Goal: Book appointment/travel/reservation

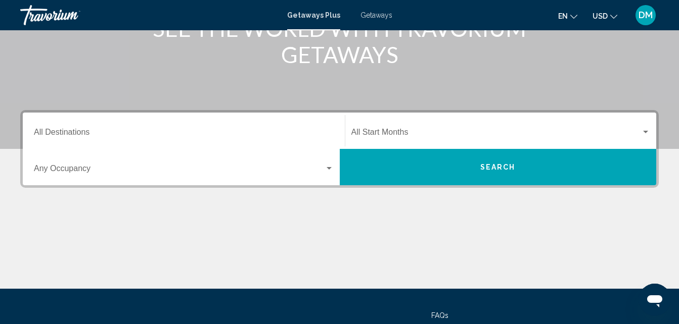
scroll to position [153, 0]
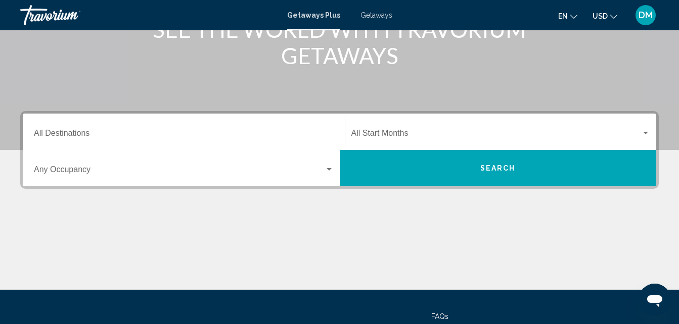
click at [80, 132] on input "Destination All Destinations" at bounding box center [184, 135] width 300 height 9
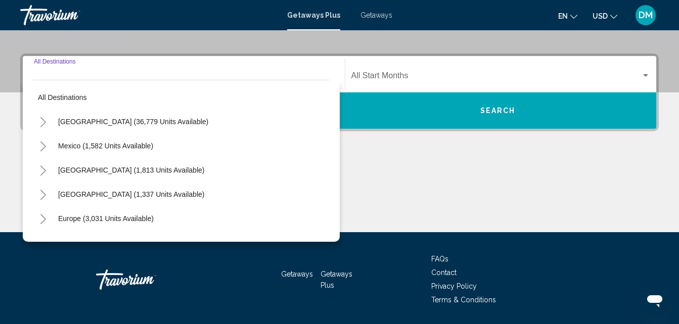
scroll to position [231, 0]
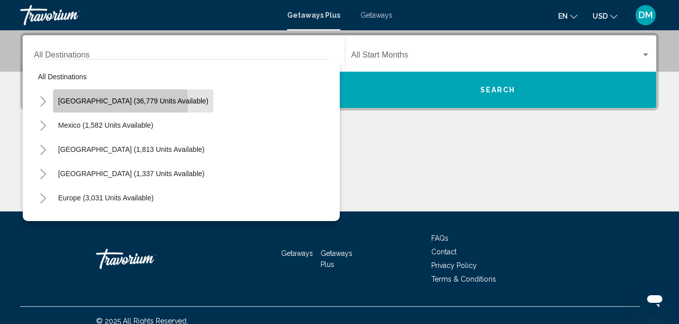
click at [120, 103] on span "[GEOGRAPHIC_DATA] (36,779 units available)" at bounding box center [133, 101] width 150 height 8
type input "**********"
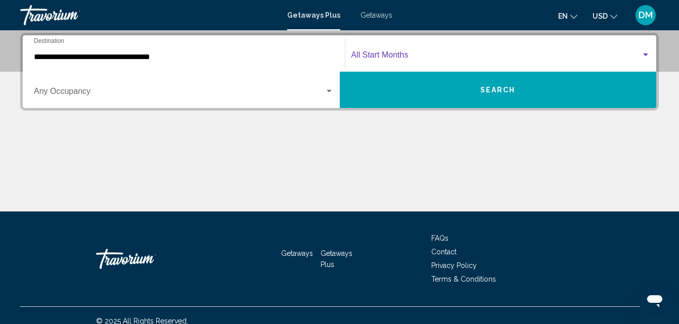
click at [446, 60] on span "Search widget" at bounding box center [496, 57] width 290 height 9
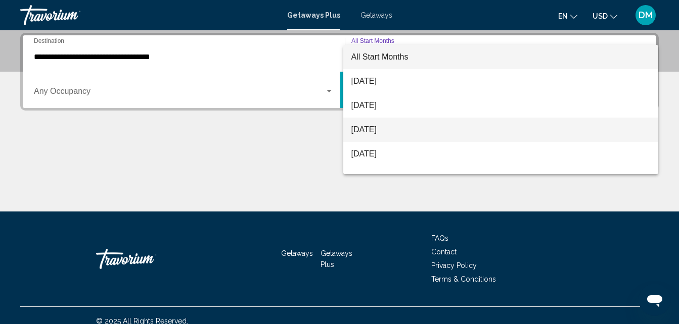
click at [394, 134] on span "[DATE]" at bounding box center [500, 130] width 299 height 24
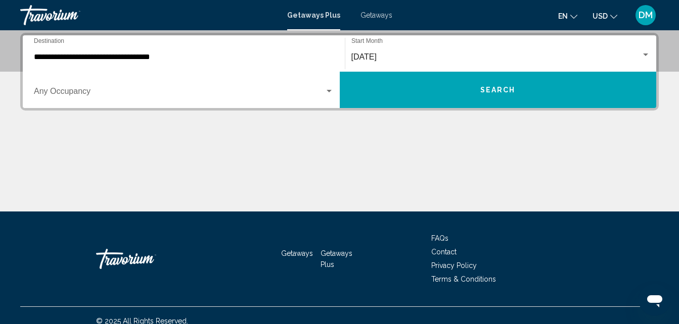
click at [376, 20] on div "Getaways Plus Getaways en English Español Français Italiano Português русский U…" at bounding box center [339, 15] width 679 height 21
click at [371, 9] on div "Getaways Plus Getaways en English Español Français Italiano Português русский U…" at bounding box center [339, 15] width 679 height 21
click at [376, 17] on span "Getaways" at bounding box center [376, 15] width 32 height 8
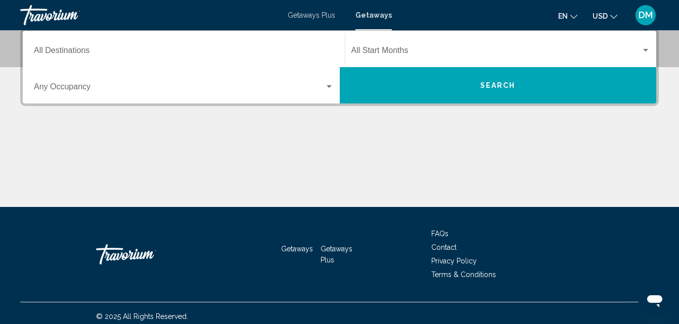
scroll to position [243, 0]
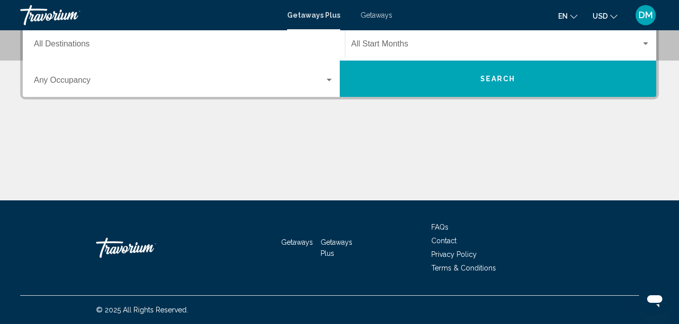
click at [112, 50] on input "Destination All Destinations" at bounding box center [184, 45] width 300 height 9
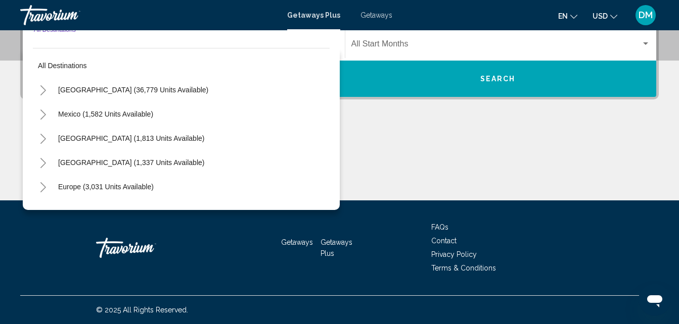
scroll to position [231, 0]
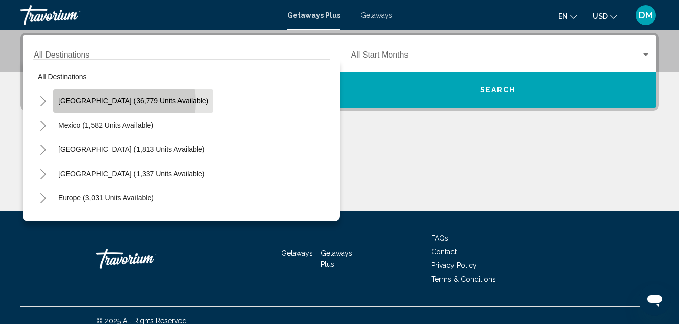
click at [124, 102] on span "[GEOGRAPHIC_DATA] (36,779 units available)" at bounding box center [133, 101] width 150 height 8
type input "**********"
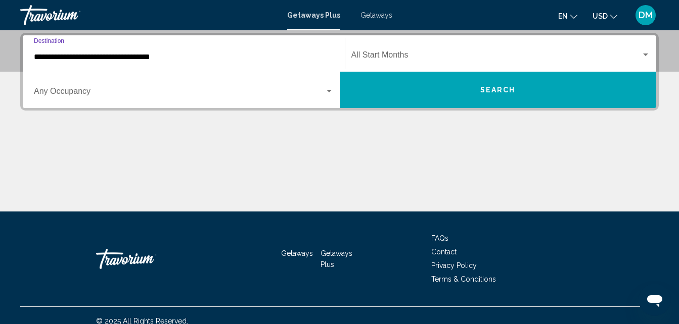
click at [156, 58] on input "**********" at bounding box center [184, 57] width 300 height 9
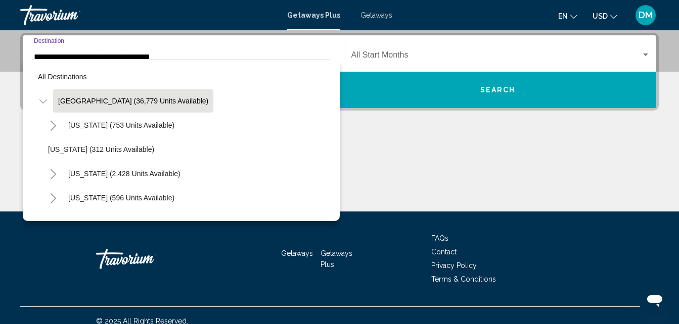
scroll to position [170, 0]
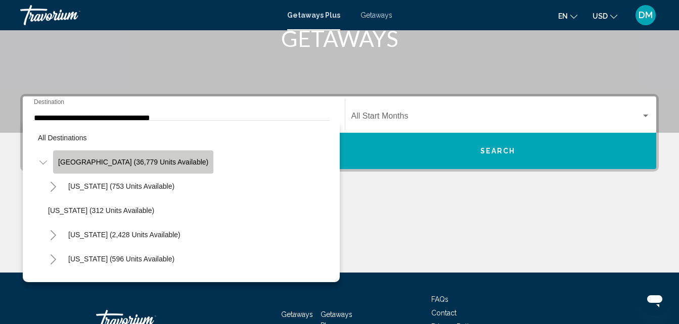
click at [149, 163] on span "[GEOGRAPHIC_DATA] (36,779 units available)" at bounding box center [133, 162] width 150 height 8
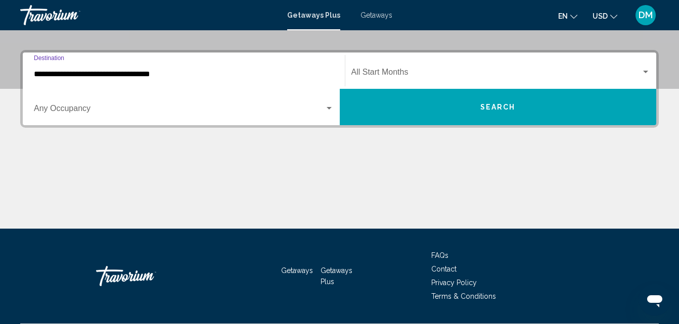
scroll to position [231, 0]
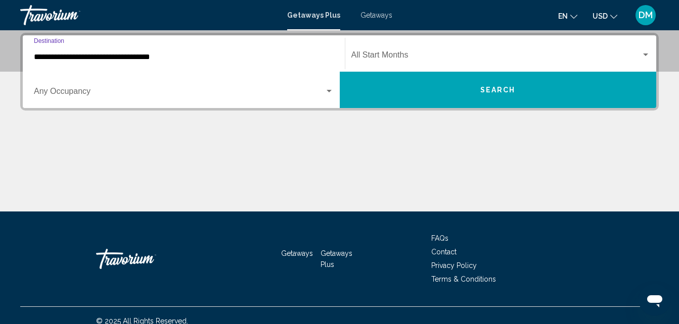
click at [425, 54] on span "Search widget" at bounding box center [496, 57] width 290 height 9
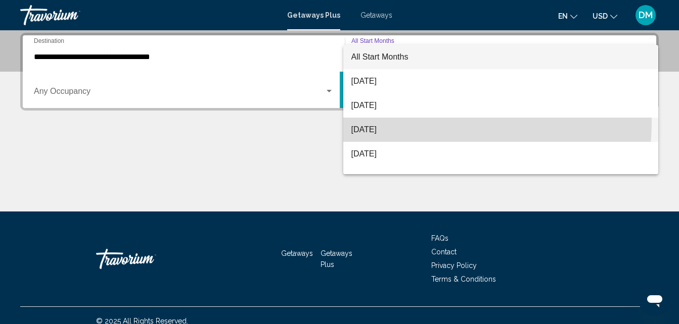
click at [401, 122] on span "[DATE]" at bounding box center [500, 130] width 299 height 24
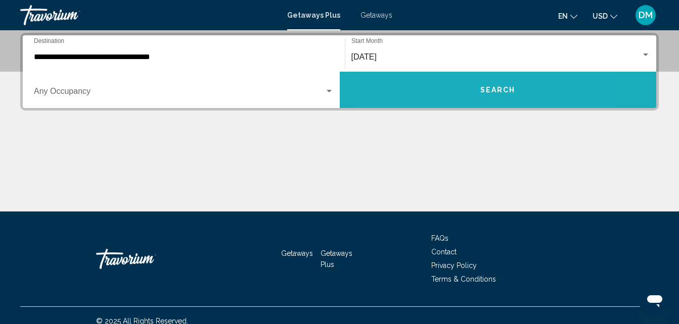
click at [443, 92] on button "Search" at bounding box center [498, 90] width 317 height 36
